Goal: Book appointment/travel/reservation

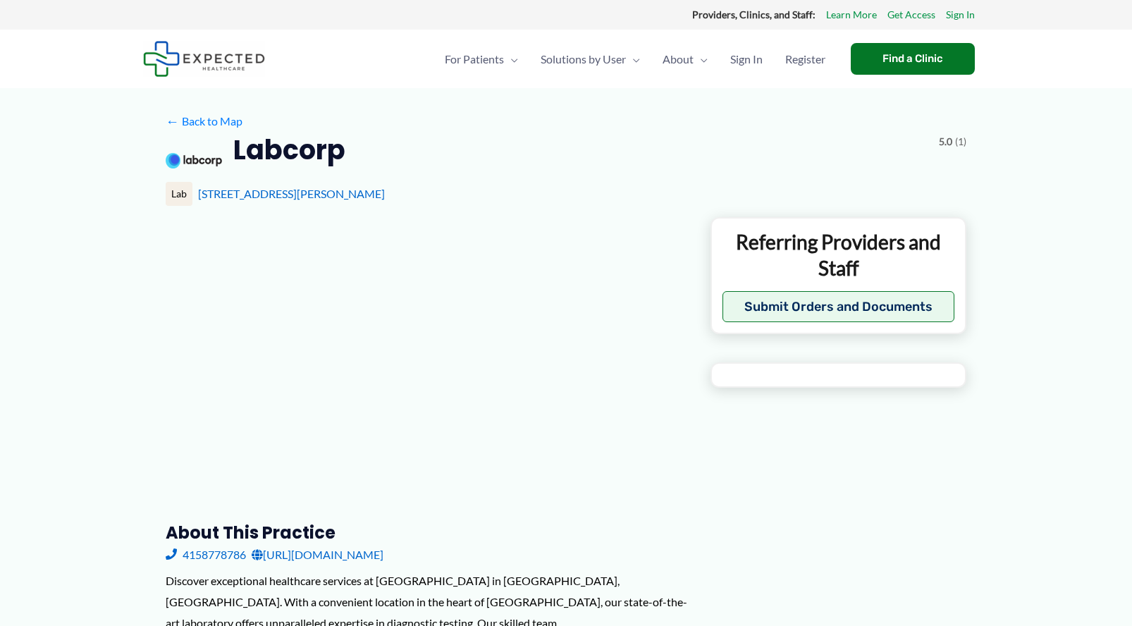
type input "*******"
type input "**********"
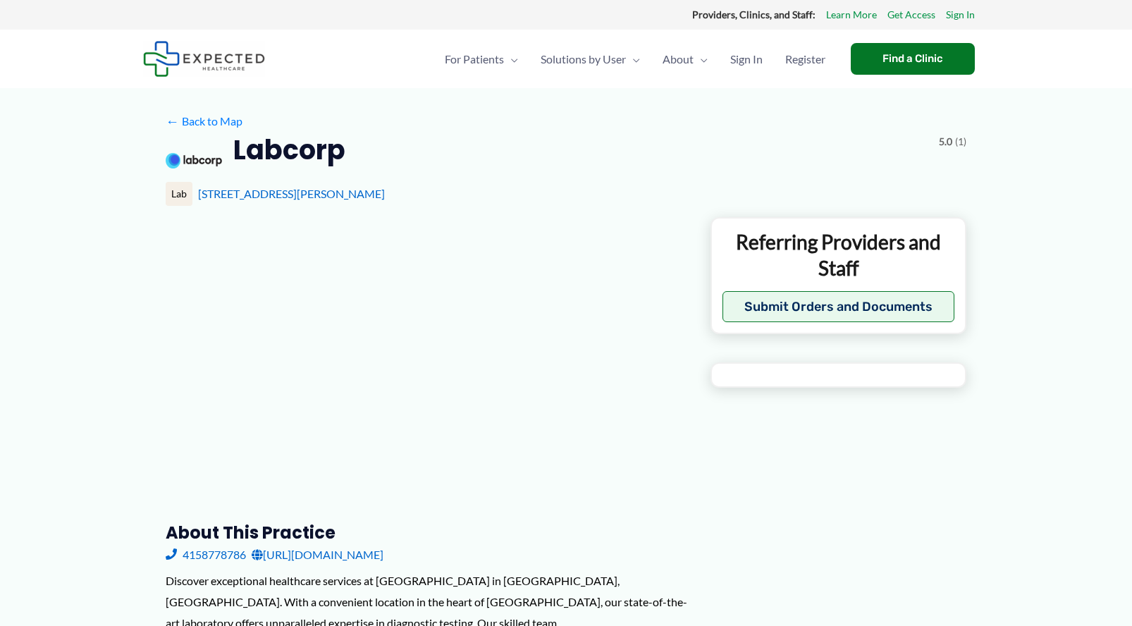
type input "**********"
